Goal: Information Seeking & Learning: Learn about a topic

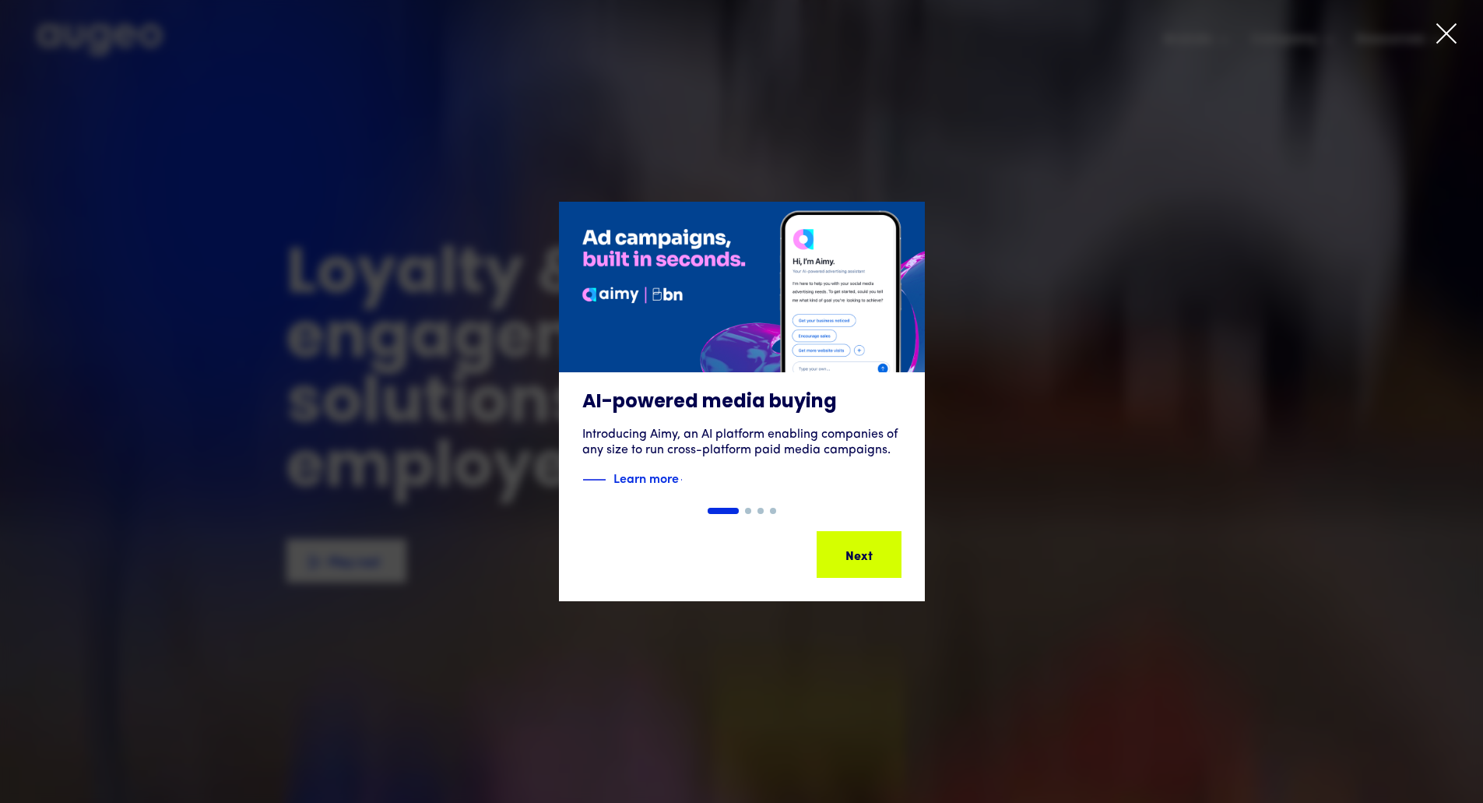
click at [1444, 30] on icon at bounding box center [1446, 33] width 23 height 23
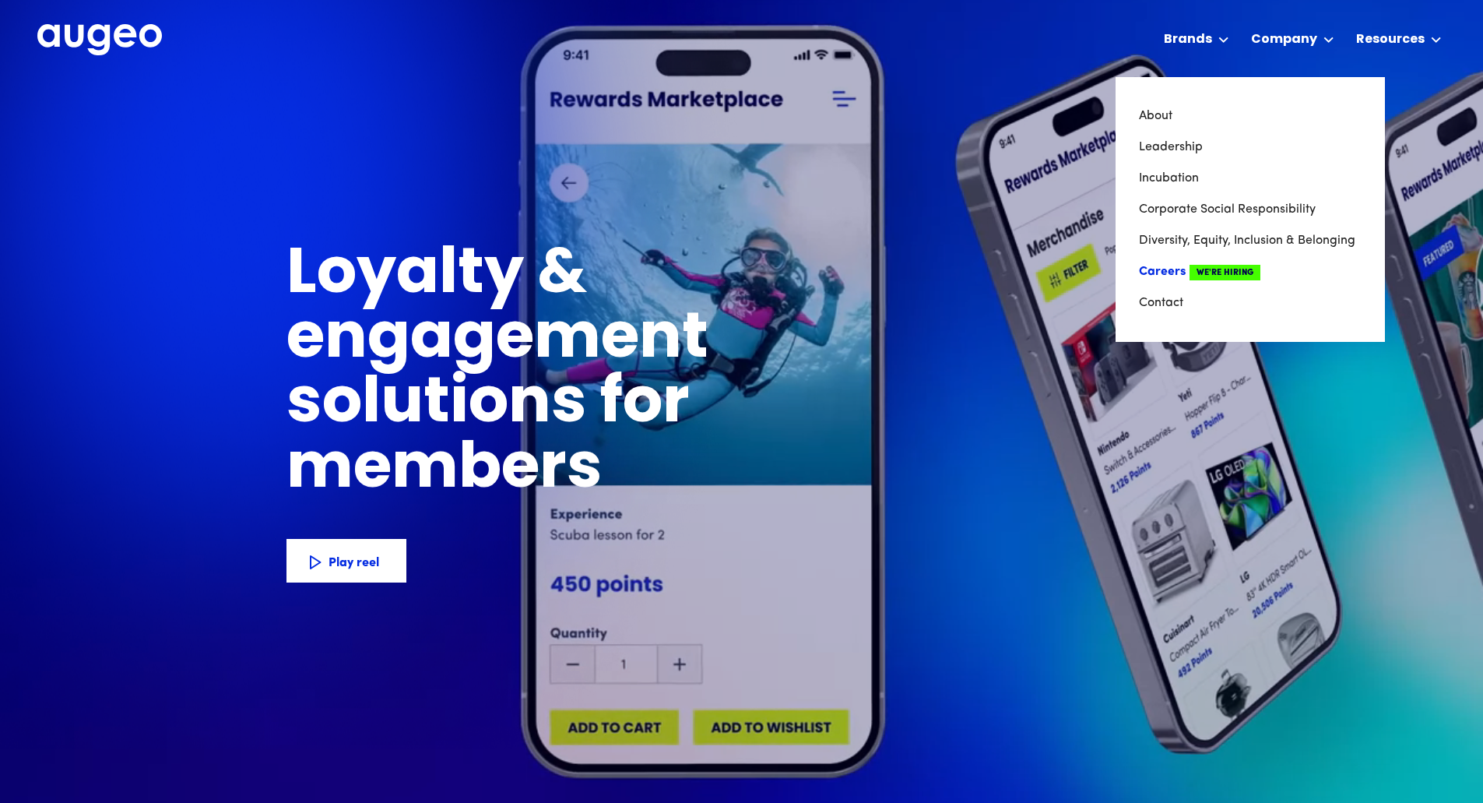
click at [1170, 270] on link "Careers We're Hiring" at bounding box center [1250, 271] width 223 height 31
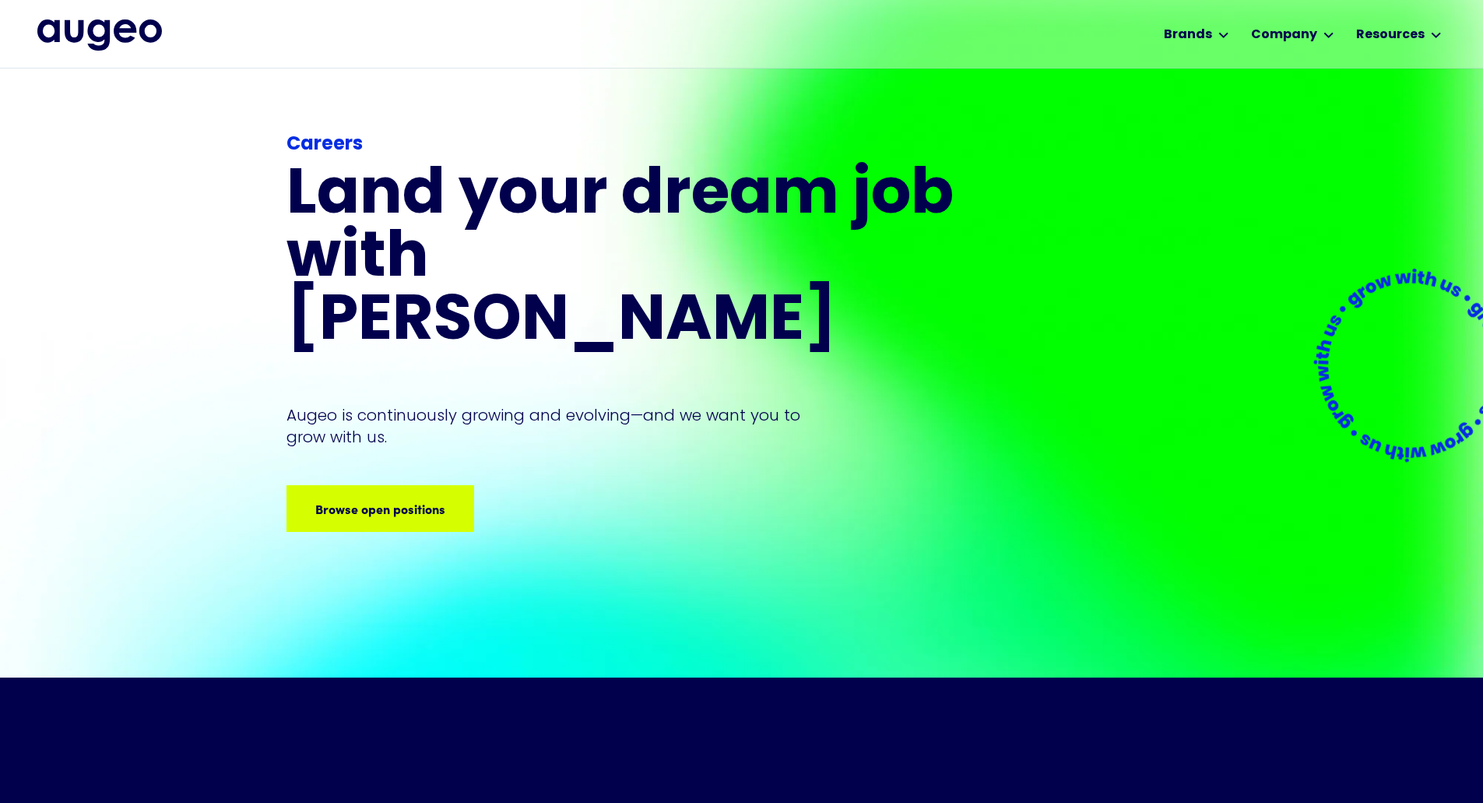
click at [369, 411] on div "Careers Land your dream job﻿ with Augeo Augeo is continuously growing and evolv…" at bounding box center [623, 331] width 673 height 401
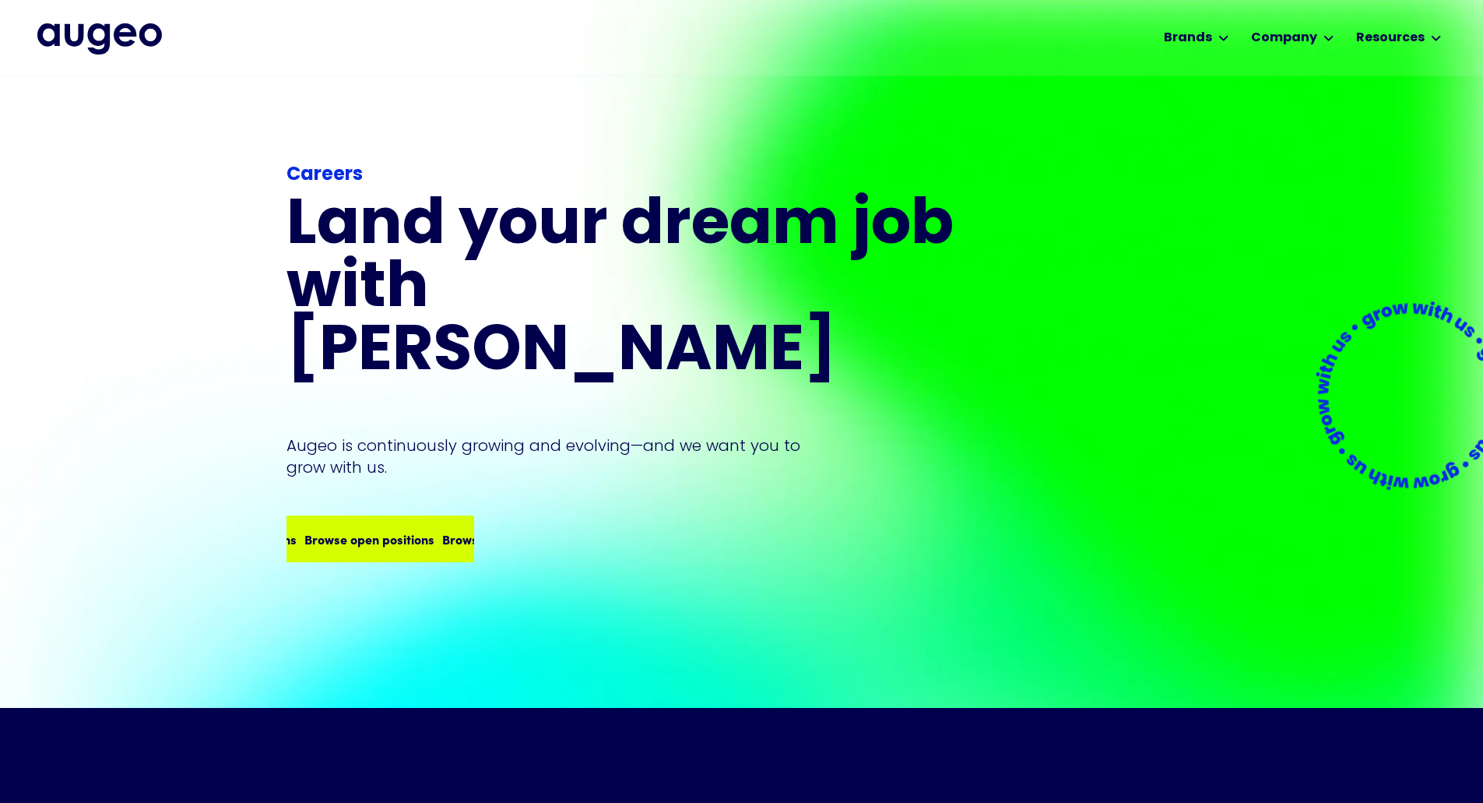
scroll to position [6, 0]
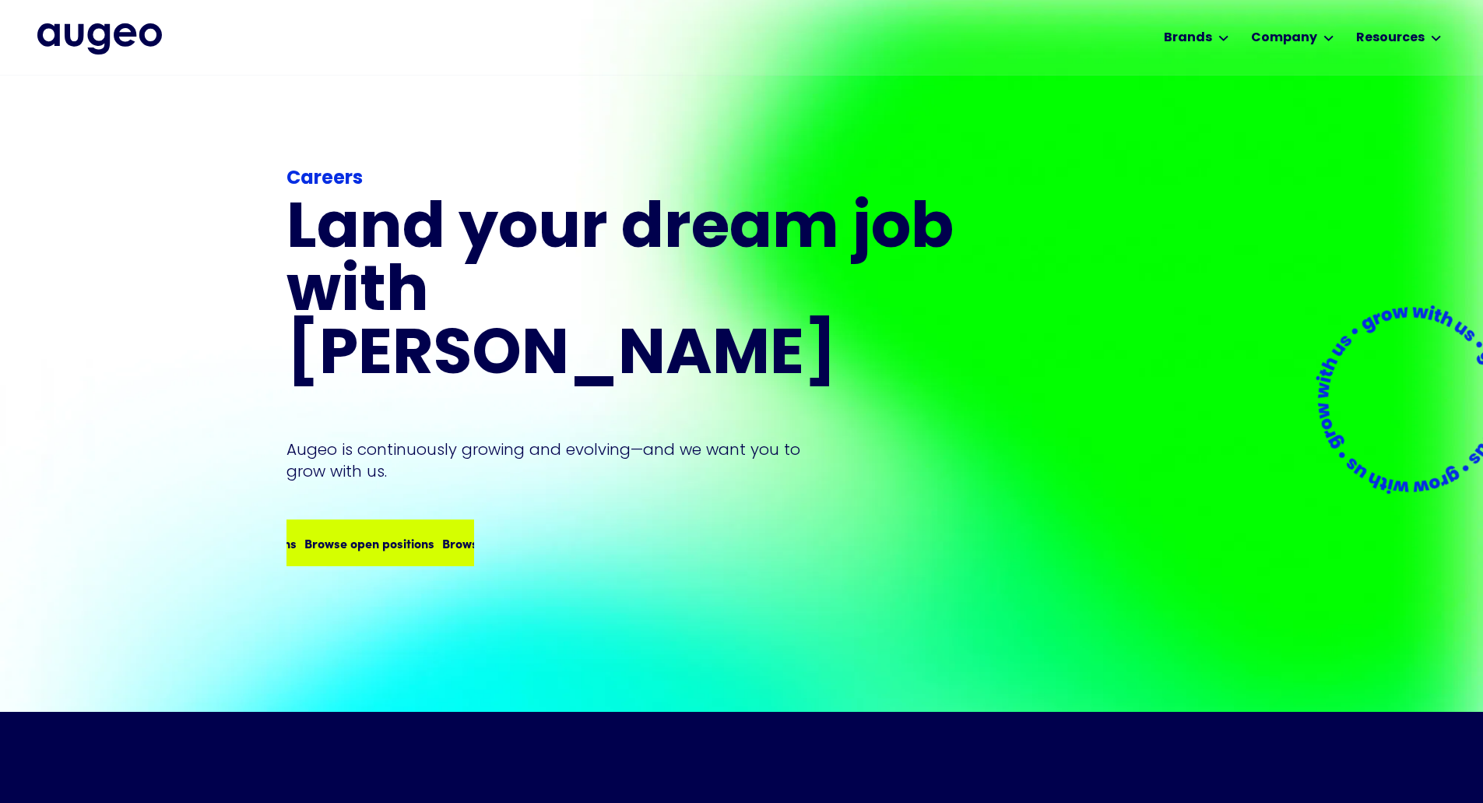
click at [440, 533] on div "Browse open positions" at bounding box center [505, 542] width 130 height 19
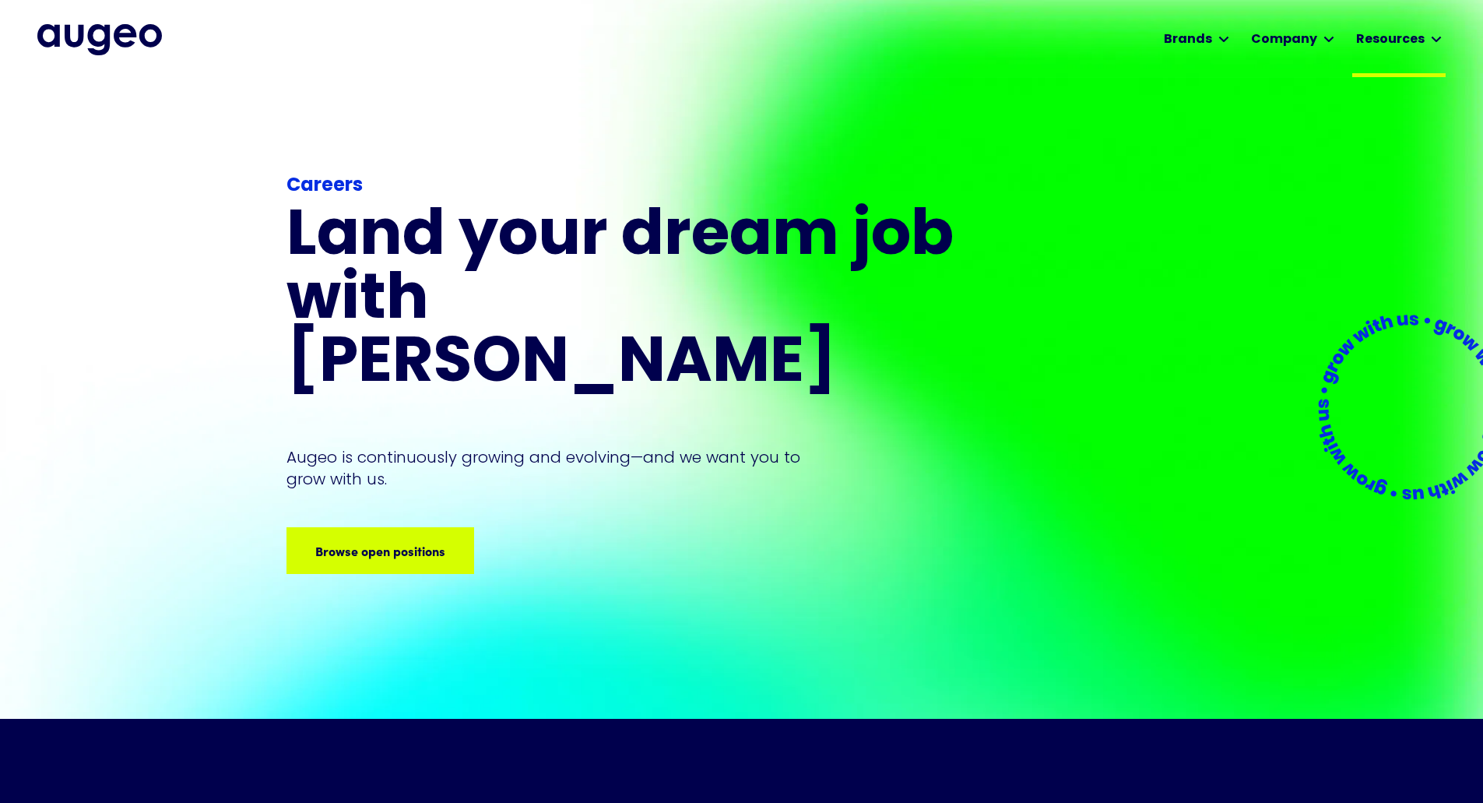
scroll to position [0, 0]
